Goal: Information Seeking & Learning: Learn about a topic

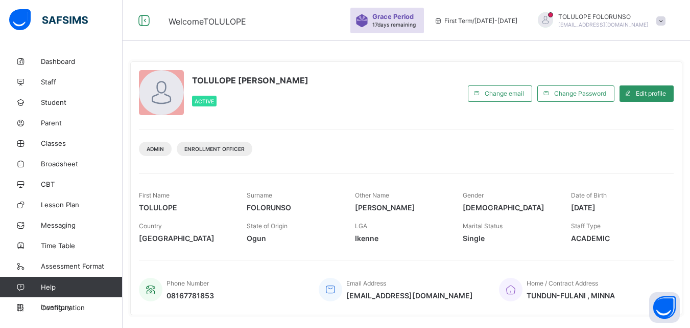
click at [666, 21] on span at bounding box center [661, 20] width 9 height 9
click at [145, 19] on icon at bounding box center [143, 20] width 17 height 15
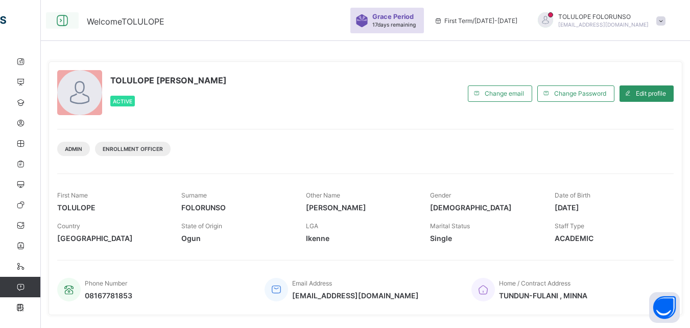
click at [62, 18] on icon at bounding box center [62, 20] width 17 height 15
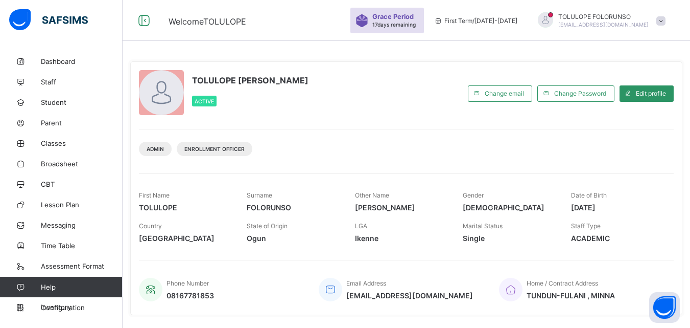
click at [666, 19] on span at bounding box center [661, 20] width 9 height 9
click at [34, 64] on icon at bounding box center [20, 62] width 41 height 8
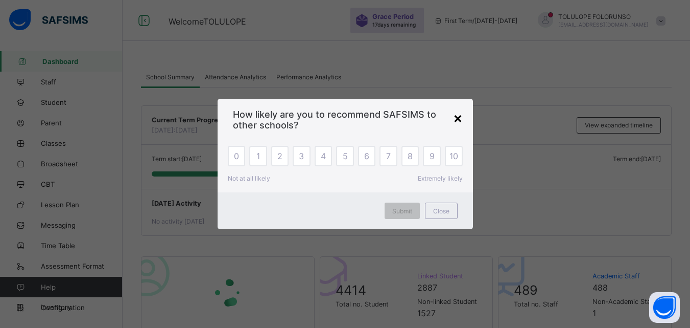
click at [462, 118] on div "×" at bounding box center [458, 117] width 10 height 17
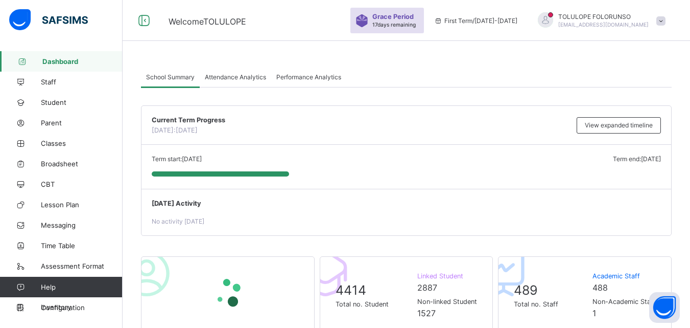
click at [666, 21] on span at bounding box center [661, 20] width 9 height 9
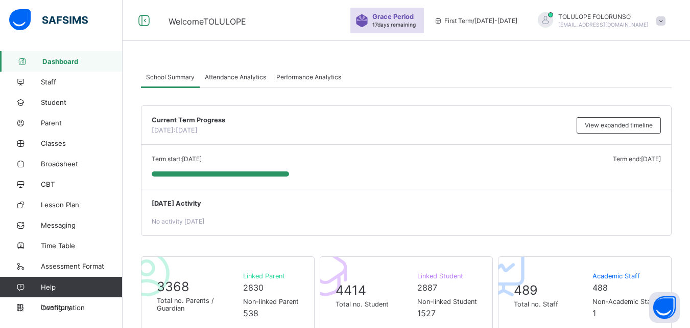
click at [666, 21] on span at bounding box center [661, 20] width 9 height 9
click at [630, 117] on span "Logout" at bounding box center [632, 118] width 67 height 12
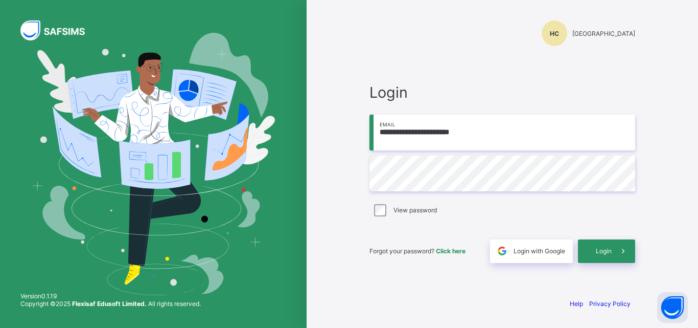
click at [542, 134] on input "**********" at bounding box center [502, 132] width 266 height 36
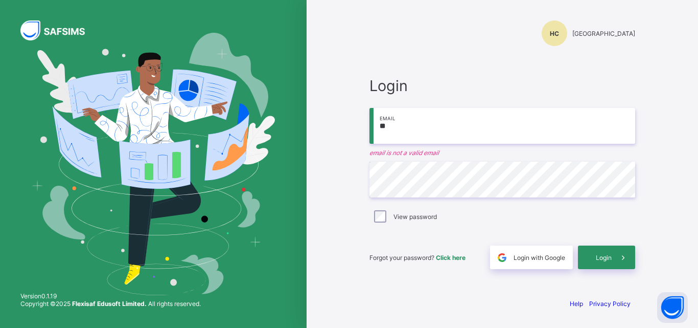
type input "*"
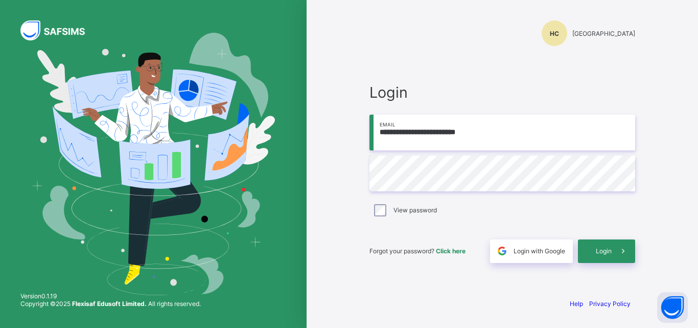
type input "**********"
click at [407, 210] on label "View password" at bounding box center [414, 210] width 43 height 8
click at [594, 251] on div "Login" at bounding box center [606, 251] width 57 height 24
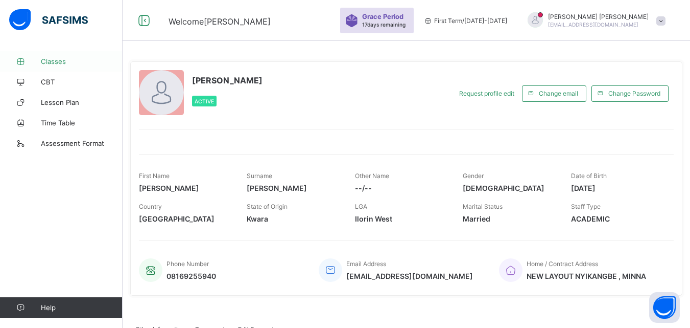
click at [61, 63] on span "Classes" at bounding box center [82, 61] width 82 height 8
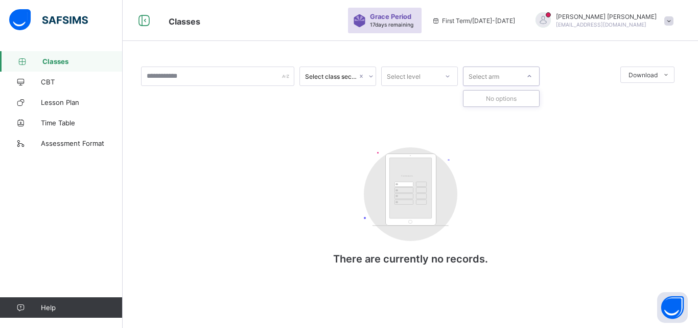
click at [529, 76] on icon at bounding box center [529, 76] width 6 height 10
click at [450, 77] on icon at bounding box center [448, 76] width 6 height 10
click at [376, 76] on div "Select class section" at bounding box center [337, 75] width 77 height 19
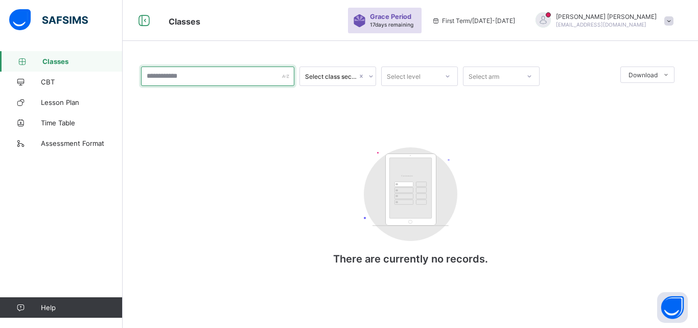
click at [279, 74] on input "text" at bounding box center [217, 75] width 153 height 19
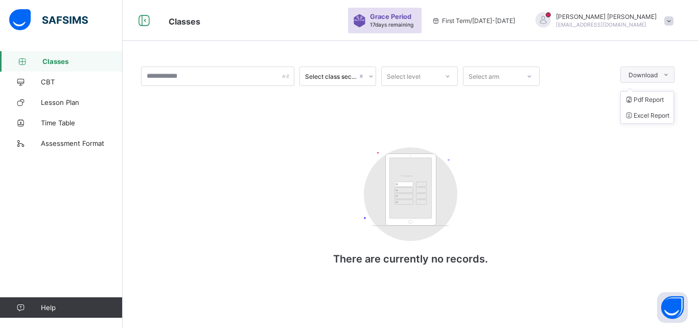
click at [666, 77] on icon at bounding box center [666, 75] width 8 height 7
click at [62, 81] on span "CBT" at bounding box center [82, 82] width 82 height 8
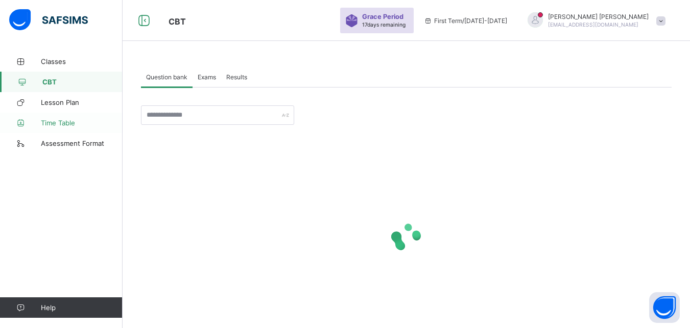
click at [67, 121] on span "Time Table" at bounding box center [82, 123] width 82 height 8
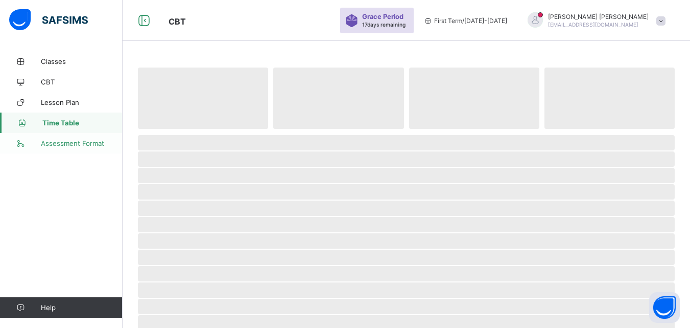
click at [67, 144] on span "Assessment Format" at bounding box center [82, 143] width 82 height 8
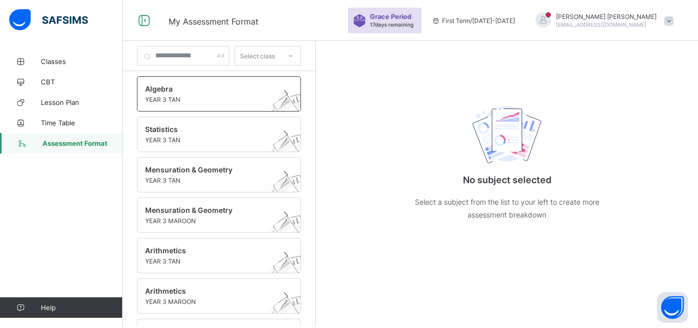
click at [183, 100] on span "YEAR 3 TAN" at bounding box center [209, 100] width 128 height 8
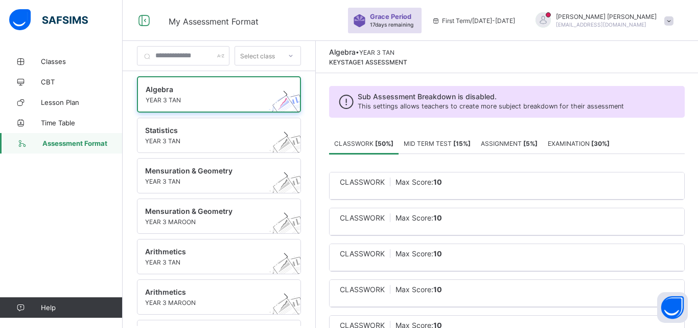
click at [471, 140] on b "[ 15 %]" at bounding box center [461, 144] width 17 height 8
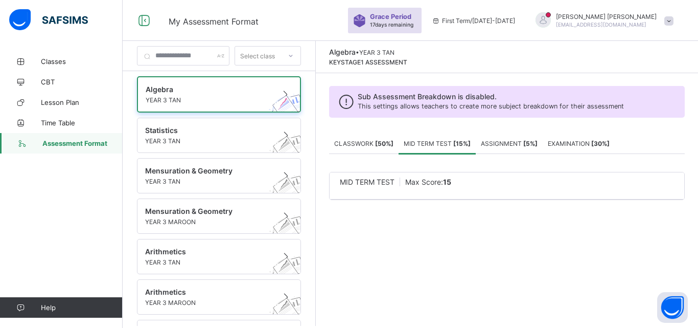
click at [531, 146] on span "ASSIGNMENT [ 5 %]" at bounding box center [509, 144] width 57 height 8
click at [578, 140] on span "EXAMINATION [ 30 %]" at bounding box center [579, 144] width 62 height 8
click at [69, 61] on span "Classes" at bounding box center [82, 61] width 82 height 8
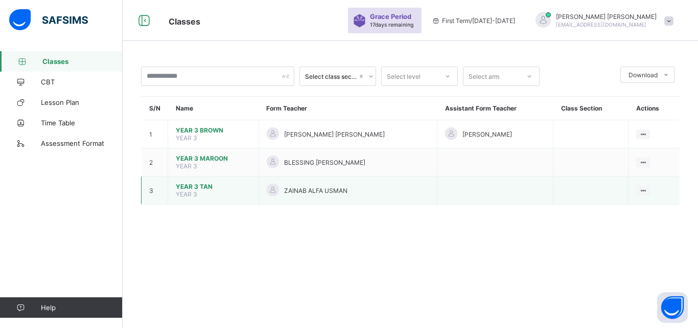
click at [328, 190] on span "ZAINAB ALFA USMAN" at bounding box center [315, 191] width 63 height 8
click at [223, 184] on span "YEAR 3 TAN" at bounding box center [213, 186] width 75 height 8
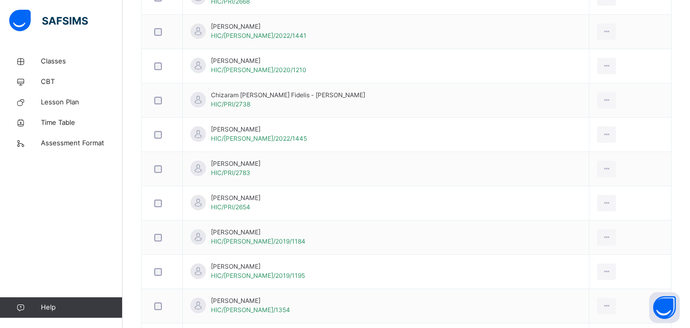
scroll to position [464, 0]
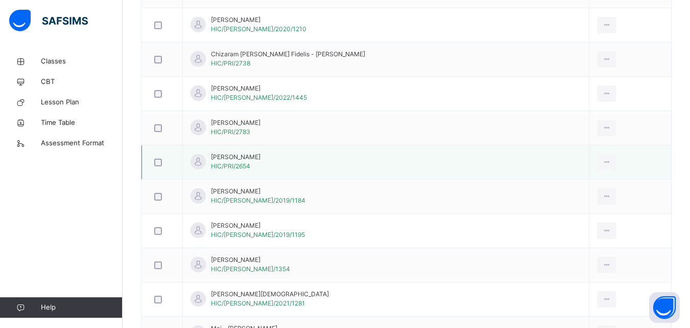
click at [261, 157] on span "[PERSON_NAME]" at bounding box center [236, 156] width 50 height 9
click at [225, 169] on span "HIC/PRI/2654" at bounding box center [230, 166] width 39 height 8
